Goal: Subscribe to service/newsletter

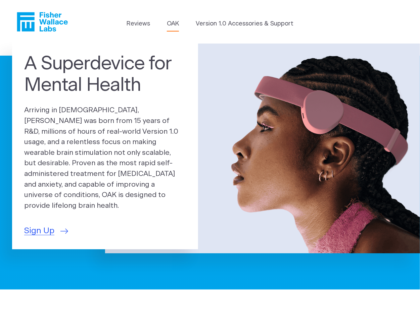
click at [175, 22] on link "OAK" at bounding box center [173, 23] width 12 height 9
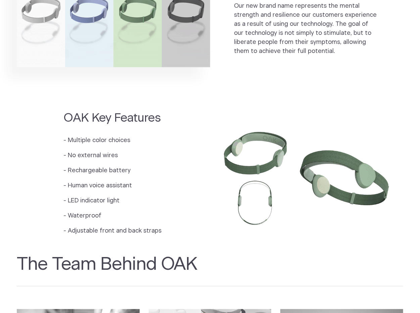
scroll to position [254, 0]
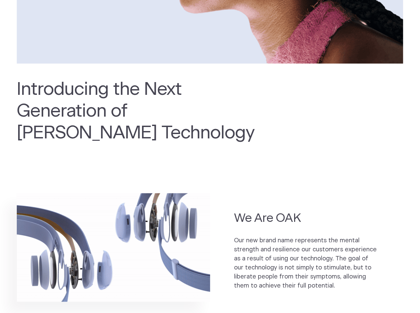
click at [193, 243] on img at bounding box center [113, 248] width 193 height 109
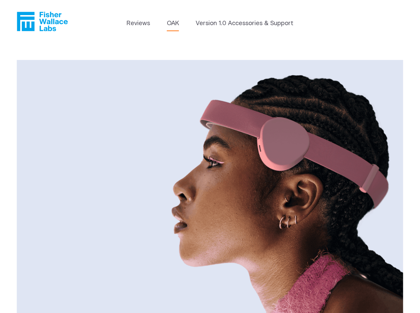
scroll to position [0, 0]
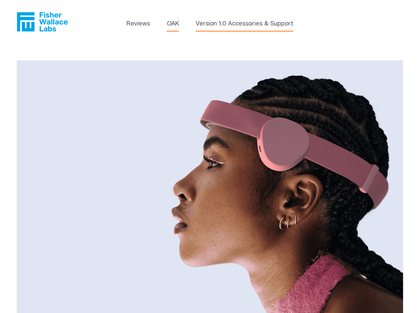
click at [217, 22] on link "Version 1.0 Accessories & Support" at bounding box center [245, 23] width 98 height 9
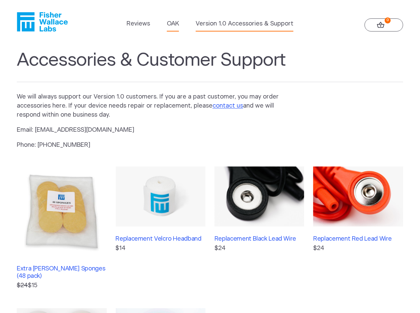
click at [172, 23] on link "OAK" at bounding box center [173, 23] width 12 height 9
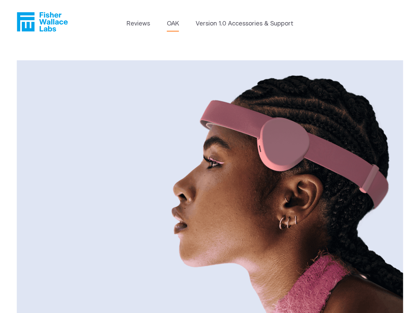
click at [175, 148] on img at bounding box center [210, 188] width 386 height 257
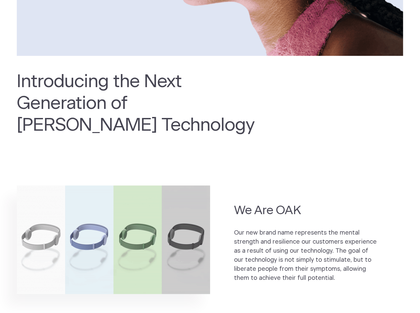
scroll to position [268, 0]
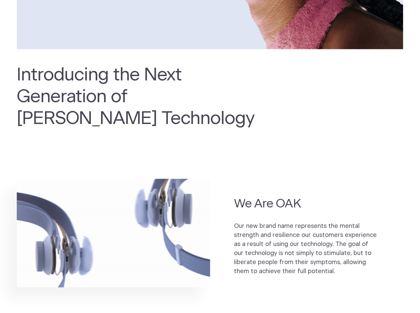
click at [149, 261] on img at bounding box center [113, 233] width 193 height 109
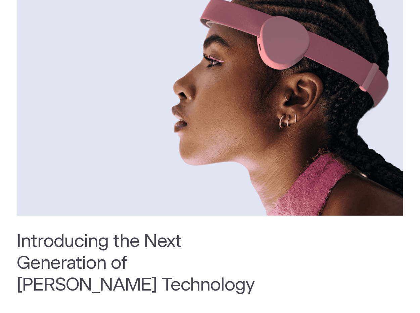
scroll to position [86, 0]
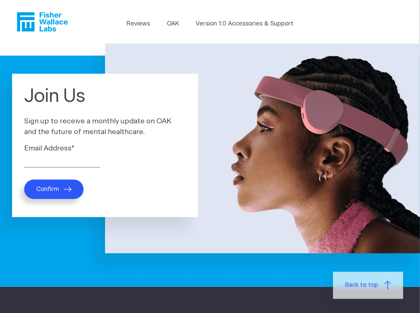
click at [46, 153] on label "Email Address *" at bounding box center [105, 148] width 162 height 11
click at [46, 157] on input "Email Address *" at bounding box center [62, 162] width 76 height 10
click at [47, 160] on input "Email Address *" at bounding box center [62, 162] width 76 height 10
type input "sethanon@mac.com"
click at [60, 190] on button "Confirm" at bounding box center [53, 189] width 59 height 19
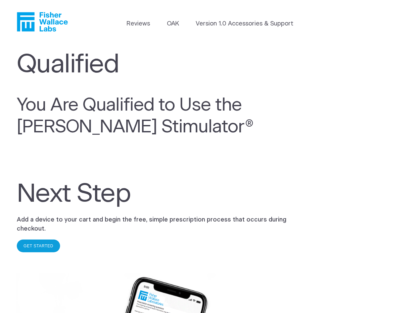
click at [38, 244] on link "GET STARTED" at bounding box center [38, 246] width 30 height 5
